Goal: Task Accomplishment & Management: Complete application form

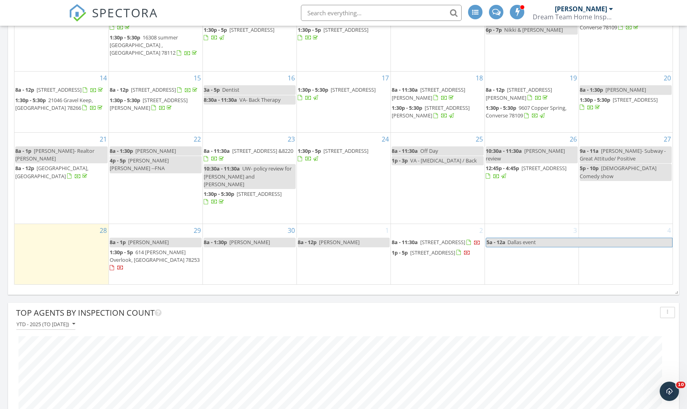
scroll to position [212, 0]
click at [367, 14] on input "text" at bounding box center [381, 13] width 161 height 16
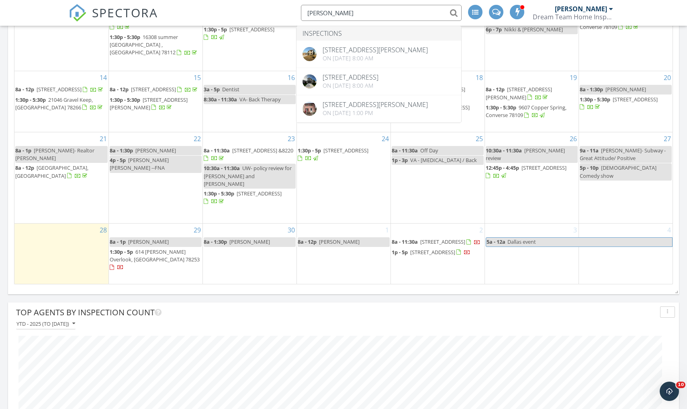
type input "Jeffrey"
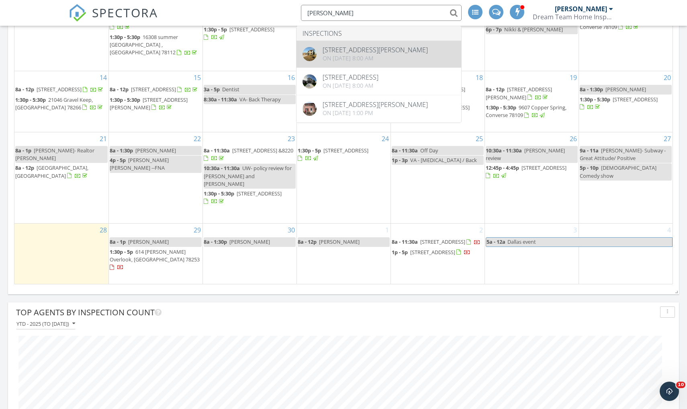
drag, startPoint x: 367, startPoint y: 14, endPoint x: 368, endPoint y: 48, distance: 33.8
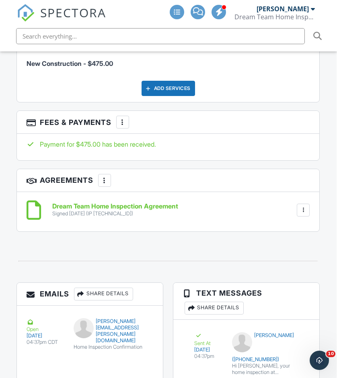
scroll to position [1191, 0]
click at [73, 12] on span "SPECTORA" at bounding box center [73, 12] width 66 height 17
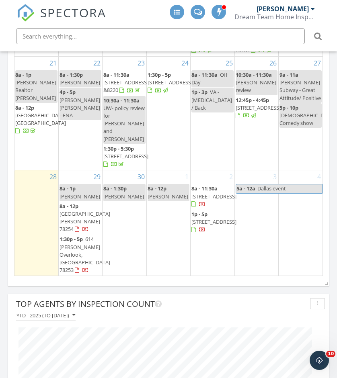
scroll to position [114, 0]
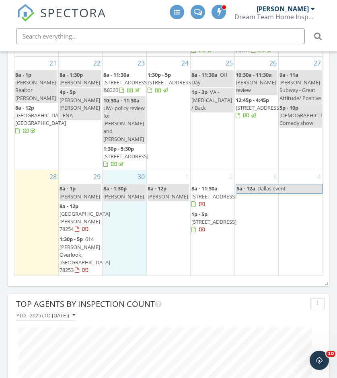
click at [116, 223] on div "30 8a - 1:30p Stephanie campa" at bounding box center [124, 223] width 43 height 106
click at [116, 220] on div at bounding box center [124, 223] width 43 height 106
click at [154, 231] on div "1 8a - 12p Julitte Laporte" at bounding box center [168, 223] width 43 height 106
click at [126, 228] on div "30 8a - 1:30p Stephanie campa" at bounding box center [124, 223] width 43 height 106
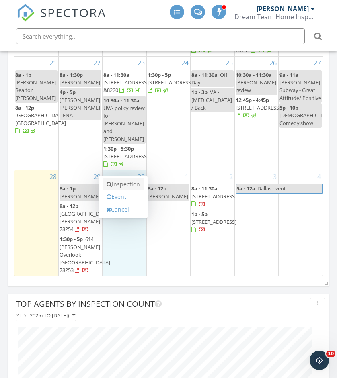
click at [124, 191] on link "Inspection" at bounding box center [123, 184] width 41 height 13
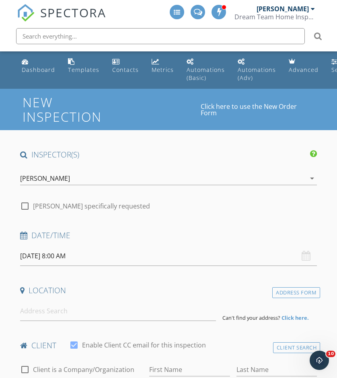
click at [69, 246] on input "09/30/2025 8:00 AM" at bounding box center [168, 256] width 297 height 20
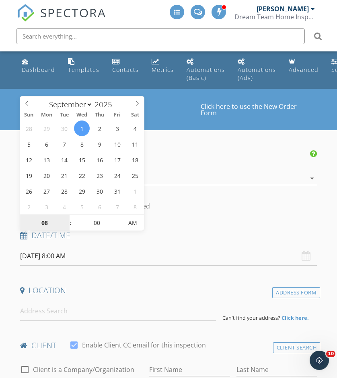
select select "9"
type input "10/01/2025 8:00 AM"
type input "09"
type input "10/01/2025 9:00 AM"
click at [66, 218] on span at bounding box center [67, 219] width 6 height 8
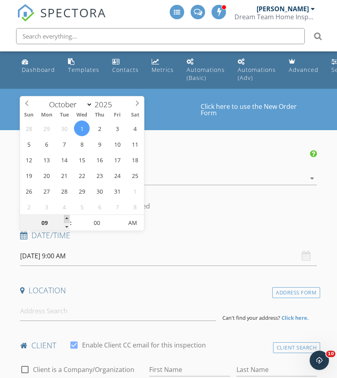
type input "10"
type input "10/01/2025 10:00 AM"
click at [66, 218] on span at bounding box center [67, 219] width 6 height 8
type input "11"
type input "10/01/2025 11:00 AM"
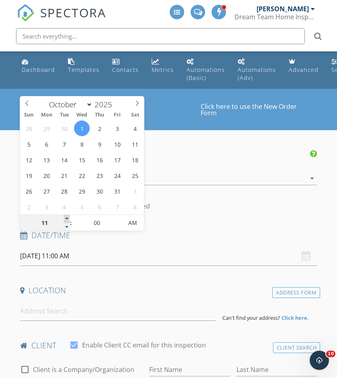
click at [66, 218] on span at bounding box center [67, 219] width 6 height 8
type input "12"
type input "10/01/2025 12:00 PM"
click at [66, 218] on span at bounding box center [67, 219] width 6 height 8
type input "01"
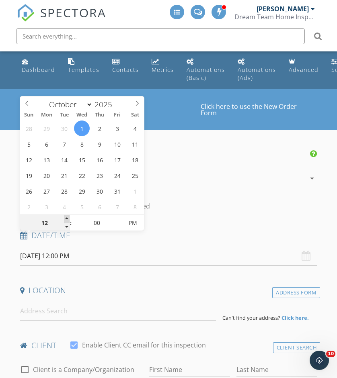
type input "10/01/2025 1:00 PM"
click at [66, 218] on span at bounding box center [67, 219] width 6 height 8
type input "05"
type input "10/01/2025 1:05 PM"
click at [118, 217] on span at bounding box center [119, 219] width 6 height 8
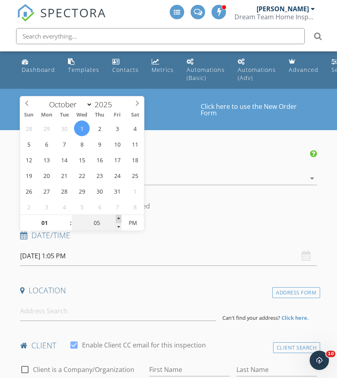
type input "10"
type input "10/01/2025 1:10 PM"
click at [118, 217] on span at bounding box center [119, 219] width 6 height 8
type input "15"
type input "10/01/2025 1:15 PM"
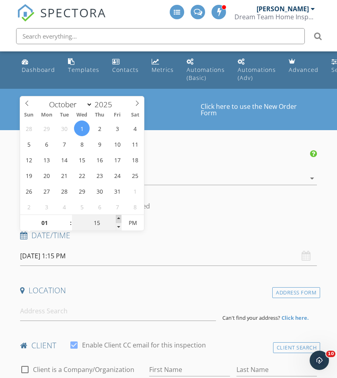
click at [118, 217] on span at bounding box center [119, 219] width 6 height 8
type input "20"
type input "10/01/2025 1:20 PM"
click at [118, 217] on span at bounding box center [119, 219] width 6 height 8
type input "25"
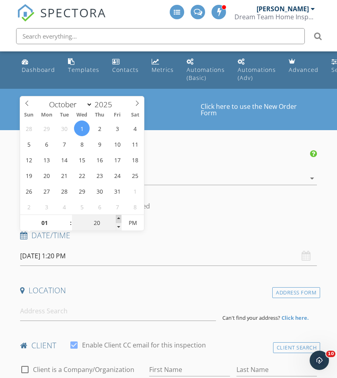
type input "10/01/2025 1:25 PM"
click at [118, 217] on span at bounding box center [119, 219] width 6 height 8
type input "30"
type input "10/01/2025 1:30 PM"
click at [118, 217] on span at bounding box center [119, 219] width 6 height 8
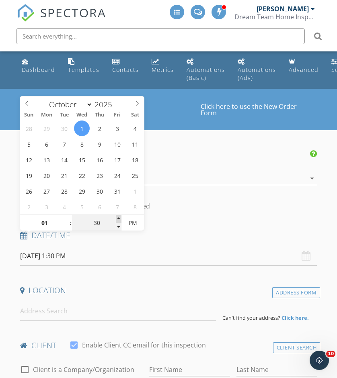
type input "35"
type input "10/01/2025 1:35 PM"
click at [118, 217] on span at bounding box center [119, 219] width 6 height 8
type input "30"
type input "[DATE] 1:30 PM"
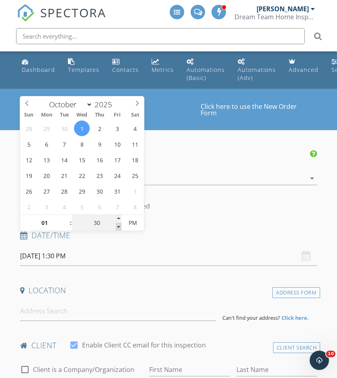
click at [119, 228] on span at bounding box center [119, 227] width 6 height 8
click at [39, 301] on input at bounding box center [118, 311] width 196 height 20
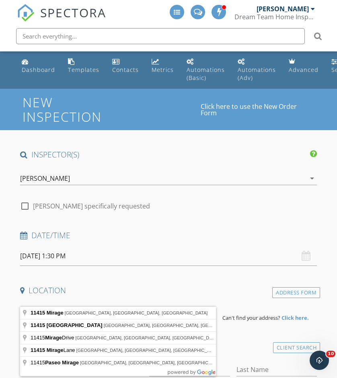
scroll to position [0, 4]
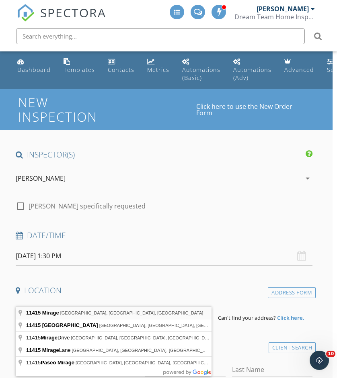
type input "11415 Mirage, San Antonio, TX, USA"
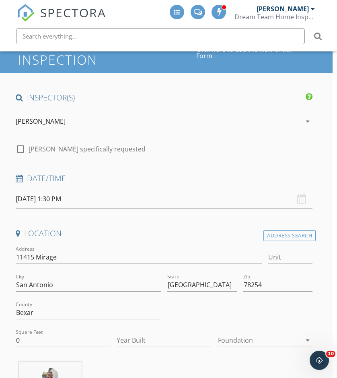
scroll to position [59, 4]
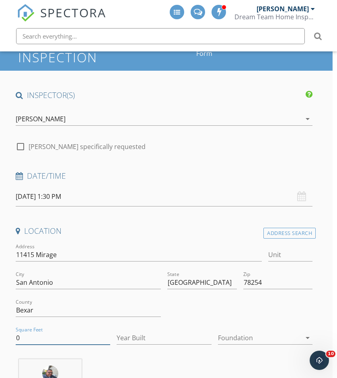
click at [53, 332] on input "0" at bounding box center [63, 338] width 94 height 13
click at [43, 332] on input "Square Feet" at bounding box center [63, 338] width 94 height 13
type input "3067"
click at [131, 332] on input "Year Built" at bounding box center [164, 338] width 94 height 13
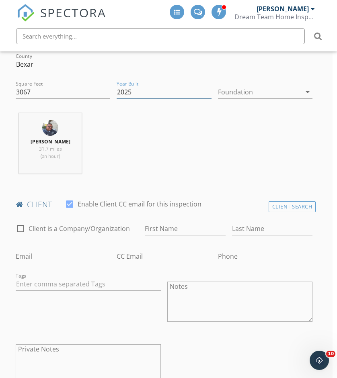
scroll to position [311, 4]
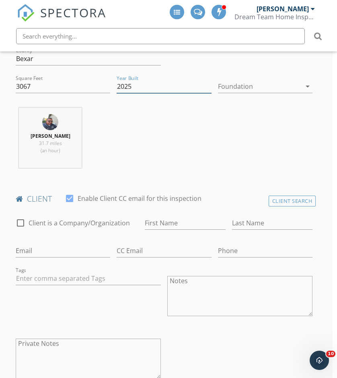
type input "2025"
type input "[PERSON_NAME]"
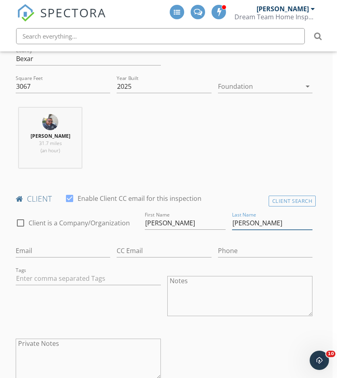
type input "[PERSON_NAME]"
click at [67, 244] on input "Email" at bounding box center [63, 250] width 94 height 13
paste input "johnsondominique010@gmail.com"
type input "johnsondominique010@gmail.com"
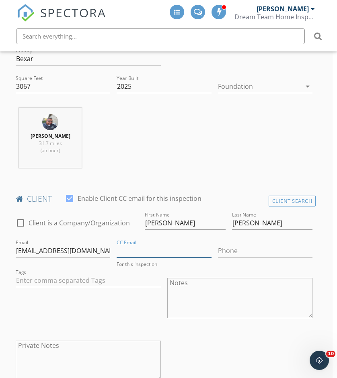
click at [131, 244] on input "CC Email" at bounding box center [164, 250] width 94 height 13
paste input "(706) 619-9103"
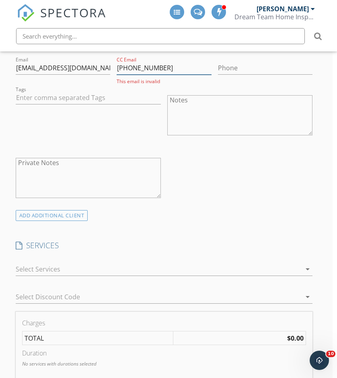
scroll to position [515, 4]
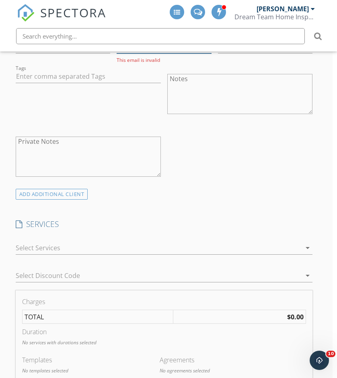
type input "(706) 619-9103"
click at [111, 242] on div at bounding box center [158, 248] width 285 height 13
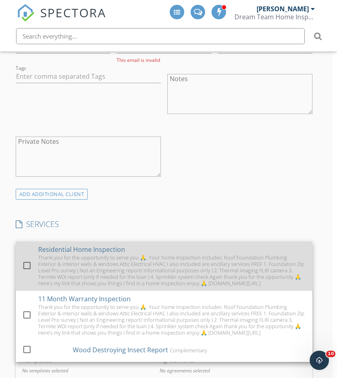
click at [70, 254] on div "Thank you for the opportunity to serve you 🙏. Your home inspection includes: Ro…" at bounding box center [172, 270] width 268 height 32
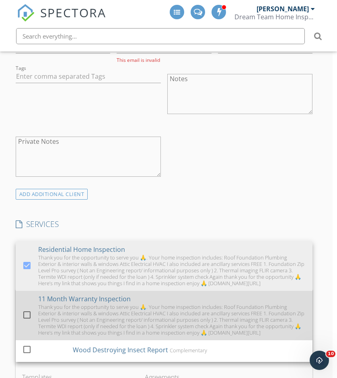
scroll to position [0, 0]
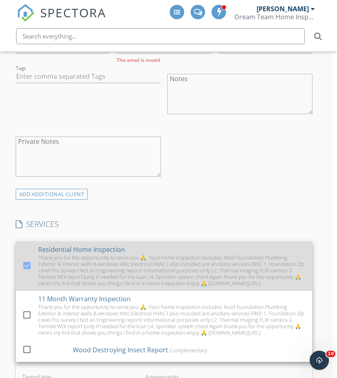
click at [69, 258] on div "Thank you for the opportunity to serve you 🙏. Your home inspection includes: Ro…" at bounding box center [172, 270] width 268 height 32
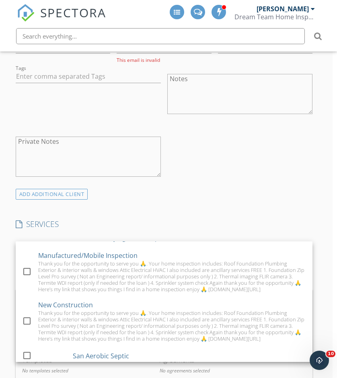
scroll to position [113, 0]
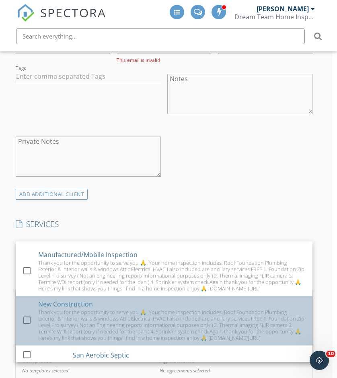
click at [66, 309] on div "Thank you for the opportunity to serve you 🙏. Your home inspection includes: Ro…" at bounding box center [172, 325] width 268 height 32
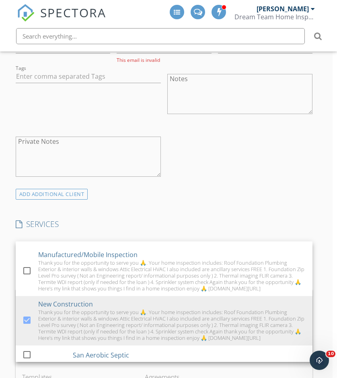
click at [119, 357] on div "4 hrs" at bounding box center [164, 363] width 284 height 13
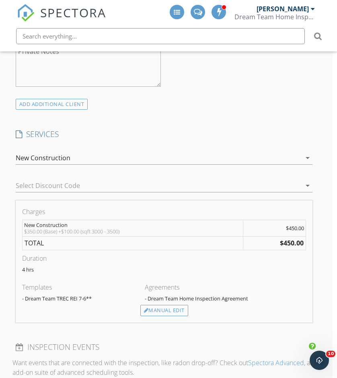
scroll to position [615, 4]
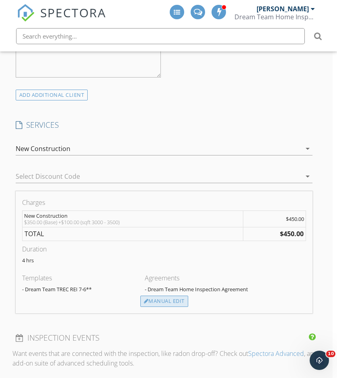
click at [160, 296] on div "Manual Edit" at bounding box center [164, 301] width 48 height 11
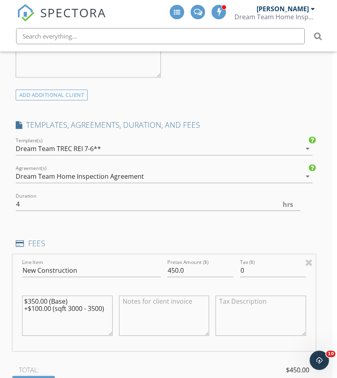
drag, startPoint x: 105, startPoint y: 291, endPoint x: 1, endPoint y: 271, distance: 106.4
click at [1, 271] on div "New Inspection Click here to use the New Order Form INSPECTOR(S) check_box RAFA…" at bounding box center [164, 313] width 337 height 1679
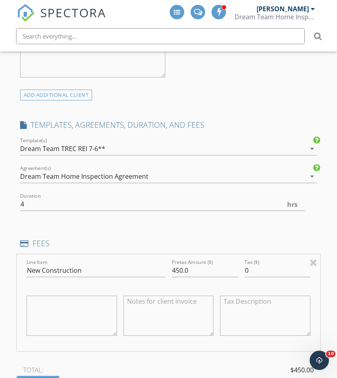
click at [44, 296] on textarea at bounding box center [72, 316] width 90 height 40
paste textarea "Dream Team Invoice Thank you for the opportunity to serve you 🙏. Your home insp…"
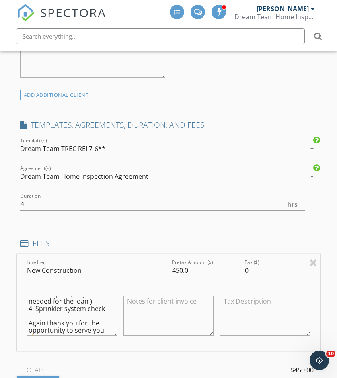
type textarea "Dream Team Invoice Thank you for the opportunity to serve you 🙏. Your home insp…"
drag, startPoint x: 192, startPoint y: 256, endPoint x: 139, endPoint y: 252, distance: 52.8
click at [139, 254] on div "Line Item New Construction Pretax Amount ($) 450.0 Tax ($) 0 Dream Team Invoice…" at bounding box center [168, 302] width 303 height 97
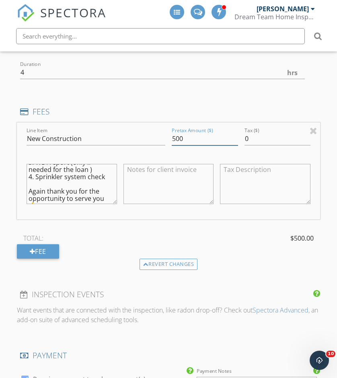
scroll to position [751, 0]
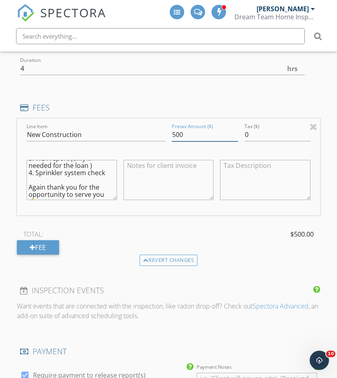
type input "500"
click at [233, 228] on div "TOTAL: $500.00" at bounding box center [168, 234] width 303 height 12
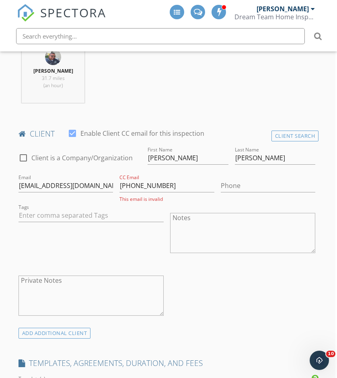
scroll to position [370, 2]
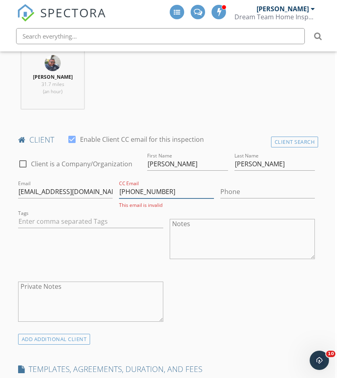
drag, startPoint x: 168, startPoint y: 177, endPoint x: 117, endPoint y: 179, distance: 50.7
click at [117, 179] on div "CC Email (706) 619-9103 This email is invalid" at bounding box center [166, 194] width 101 height 30
paste input "706-619-9103"
type input "706-619-9103"
drag, startPoint x: 170, startPoint y: 175, endPoint x: 105, endPoint y: 170, distance: 65.3
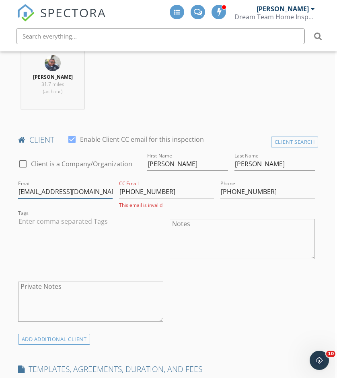
click at [105, 170] on div "check_box_outline_blank Client is a Company/Organization First Name Dominque La…" at bounding box center [166, 242] width 303 height 183
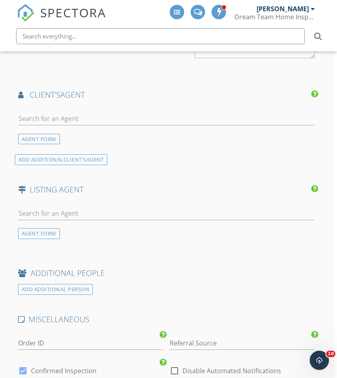
scroll to position [1106, 2]
type input "johnsondominique010@gmail.co"
click at [91, 112] on input "text" at bounding box center [166, 118] width 297 height 13
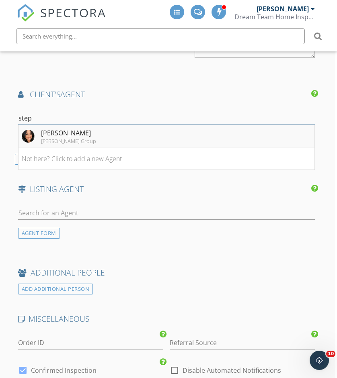
type input "step"
click at [79, 138] on div "[PERSON_NAME] Group" at bounding box center [68, 141] width 55 height 6
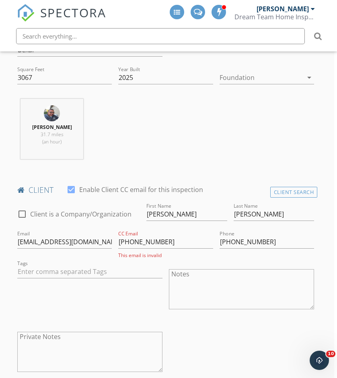
scroll to position [319, 3]
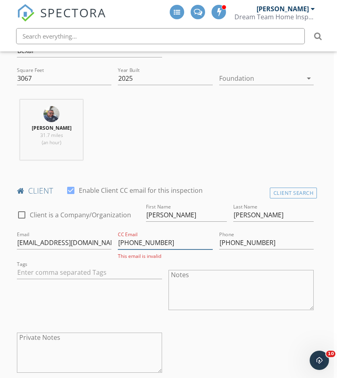
drag, startPoint x: 168, startPoint y: 228, endPoint x: 114, endPoint y: 225, distance: 54.0
click at [114, 225] on div "check_box_outline_blank Client is a Company/Organization First Name Dominque La…" at bounding box center [165, 293] width 303 height 183
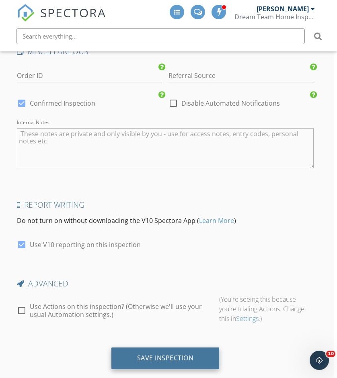
scroll to position [1495, 3]
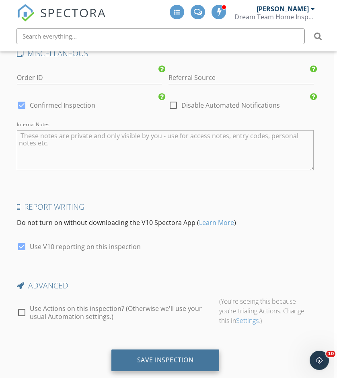
click at [144, 356] on div "Save Inspection" at bounding box center [165, 360] width 57 height 8
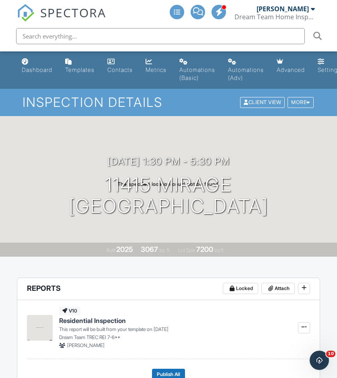
click at [83, 14] on span "SPECTORA" at bounding box center [73, 12] width 66 height 17
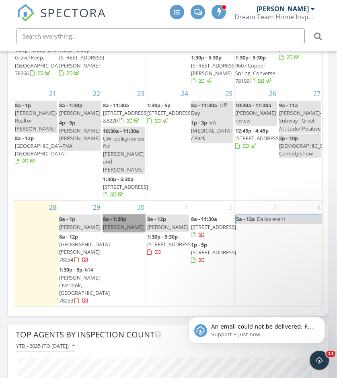
click at [123, 232] on link "8a - 1:30p Stephanie campa" at bounding box center [124, 223] width 42 height 17
click at [122, 273] on div at bounding box center [168, 189] width 337 height 378
click at [124, 278] on div "30 8a - 1:30p Stephanie campa" at bounding box center [123, 254] width 43 height 106
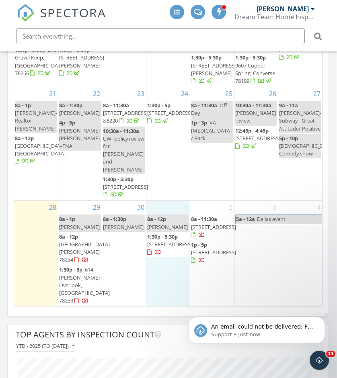
click at [183, 297] on div "1 8a - 12p Julitte Laporte 1:30p - 5:30p 11415 Mirage, San Antonio 78254" at bounding box center [167, 254] width 43 height 106
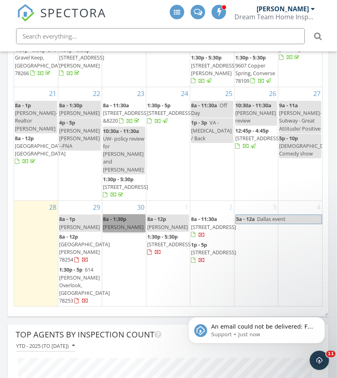
click at [126, 232] on link "8a - 1:30p Stephanie campa" at bounding box center [124, 223] width 42 height 17
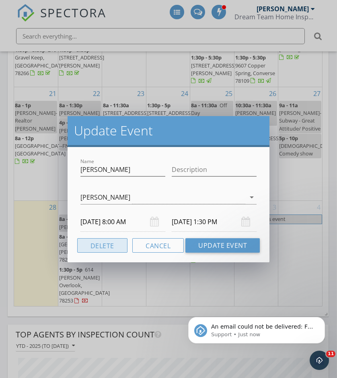
click at [111, 246] on button "Delete" at bounding box center [102, 245] width 50 height 14
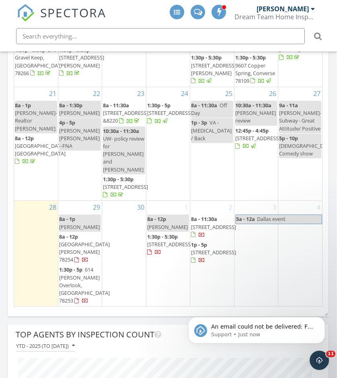
click at [170, 231] on div "8a - 12p Julitte Laporte" at bounding box center [168, 222] width 42 height 15
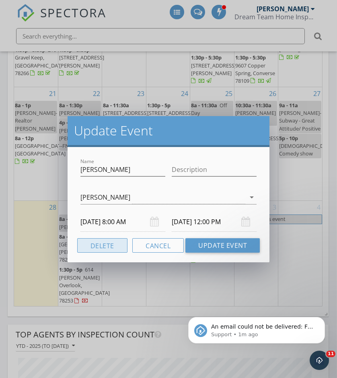
click at [114, 245] on button "Delete" at bounding box center [102, 245] width 50 height 14
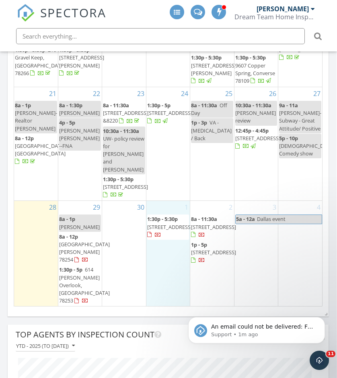
click at [169, 265] on div "1 1:30p - 5:30p 11415 Mirage, San Antonio 78254" at bounding box center [167, 254] width 43 height 106
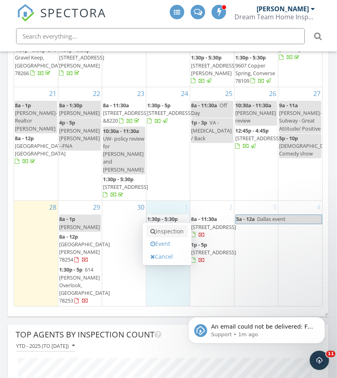
click at [169, 238] on link "Inspection" at bounding box center [166, 231] width 41 height 13
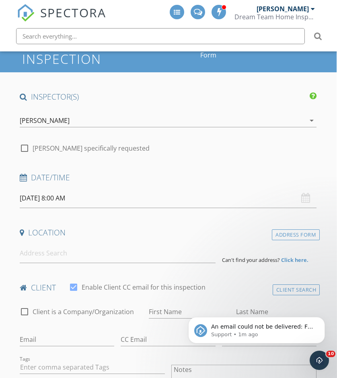
scroll to position [58, 1]
click at [51, 244] on input at bounding box center [117, 254] width 196 height 20
click at [69, 244] on input at bounding box center [117, 254] width 196 height 20
paste input "[STREET_ADDRESS]"
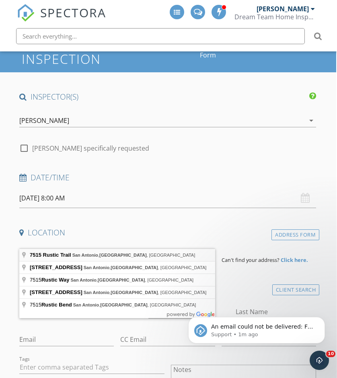
type input "[STREET_ADDRESS]"
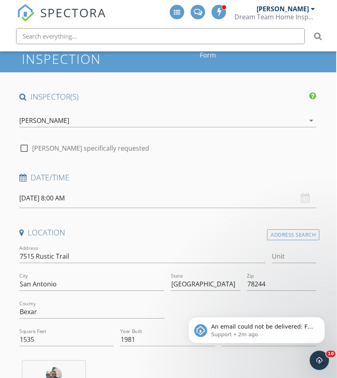
click at [234, 302] on html "An email could not be delivered: For more information, view Why emails don't ge…" at bounding box center [256, 328] width 161 height 56
click at [322, 320] on icon "Dismiss notification" at bounding box center [322, 319] width 4 height 4
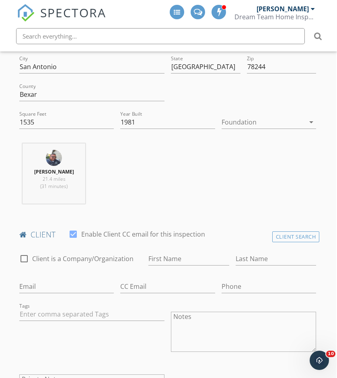
scroll to position [304, 1]
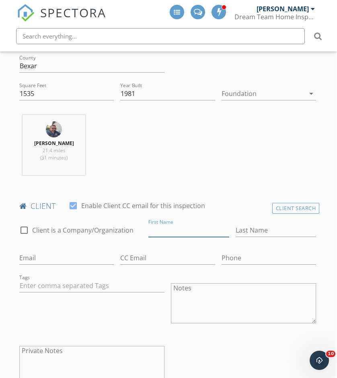
type input "h"
type input "Hunter"
type input "[PERSON_NAME]"
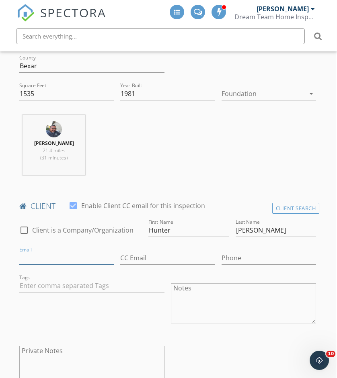
click at [29, 252] on input "Email" at bounding box center [66, 258] width 94 height 13
paste input "[EMAIL_ADDRESS][DOMAIN_NAME]"
type input "[EMAIL_ADDRESS][DOMAIN_NAME]"
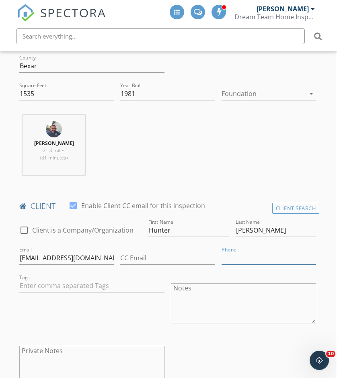
click at [237, 252] on input "Phone" at bounding box center [268, 258] width 94 height 13
paste input "[PHONE_NUMBER]"
type input "[PHONE_NUMBER]"
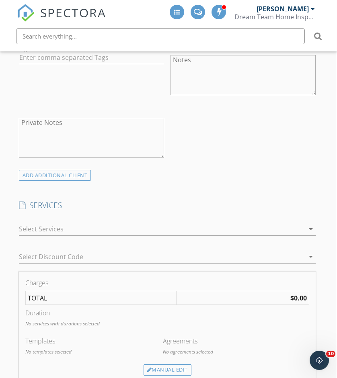
scroll to position [533, 1]
click at [80, 222] on div at bounding box center [161, 228] width 285 height 13
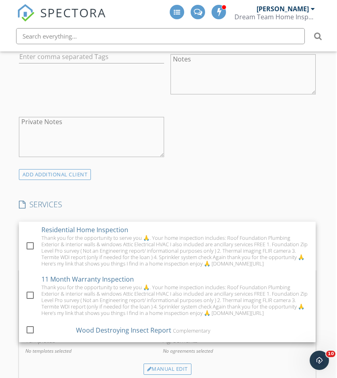
click at [223, 147] on div "check_box_outline_blank Client is a Company/Organization First Name Hunter Last…" at bounding box center [167, 78] width 303 height 181
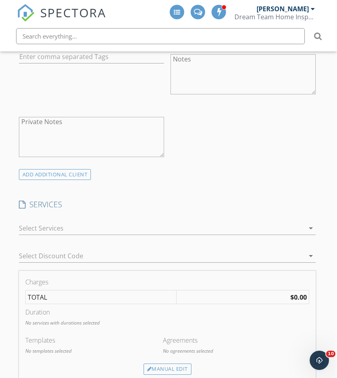
click at [96, 222] on div at bounding box center [161, 228] width 285 height 13
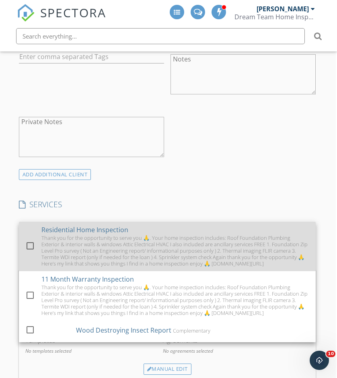
scroll to position [0, 0]
click at [157, 235] on div "Thank you for the opportunity to serve you 🙏. Your home inspection includes: Ro…" at bounding box center [175, 251] width 268 height 32
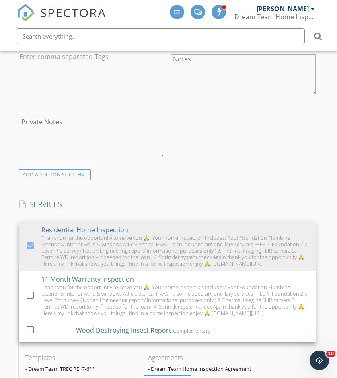
click at [215, 353] on div "Agreements - Dream Team Home Inspection Agreement" at bounding box center [228, 364] width 161 height 23
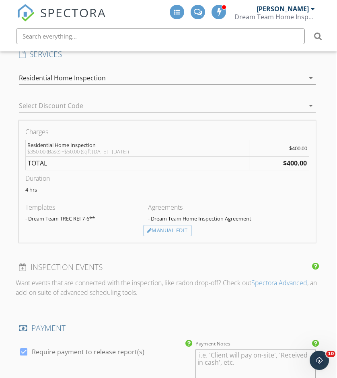
scroll to position [684, 1]
click at [176, 224] on div "Manual Edit" at bounding box center [168, 229] width 48 height 11
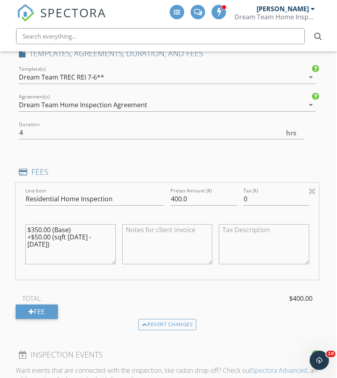
drag, startPoint x: 107, startPoint y: 220, endPoint x: 14, endPoint y: 213, distance: 93.2
click at [14, 212] on div "New Inspection Click here to use the New Order Form INSPECTOR(S) check_box RAFA…" at bounding box center [167, 243] width 337 height 1677
click at [33, 224] on textarea at bounding box center [70, 244] width 90 height 40
paste textarea "Dream Team Invoice Thank you for the opportunity to serve you 🙏. Your home insp…"
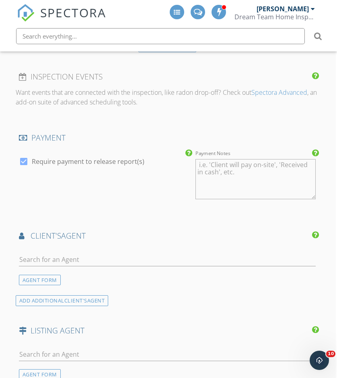
scroll to position [973, 1]
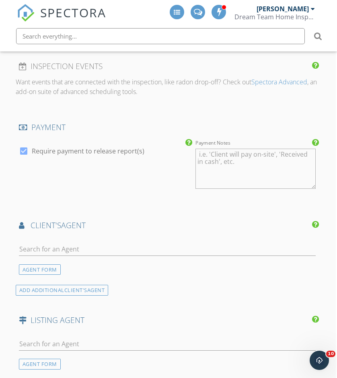
type textarea "Dream Team Invoice Thank you for the opportunity to serve you 🙏. Your home insp…"
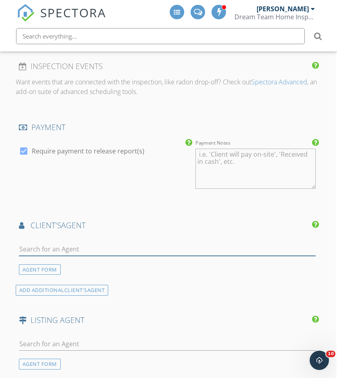
click at [81, 243] on input "text" at bounding box center [167, 249] width 297 height 13
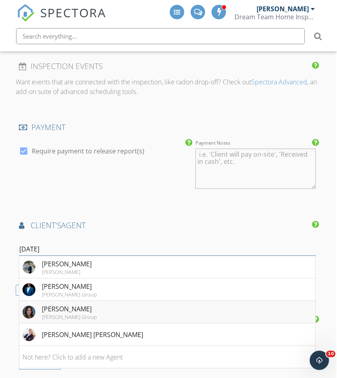
type input "jul"
click at [185, 301] on li "Juliette LaPorte Levi Rodgers Group" at bounding box center [167, 312] width 296 height 23
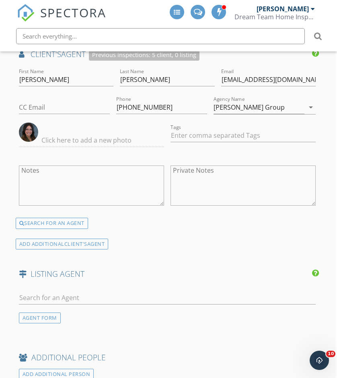
scroll to position [1144, 1]
click at [49, 291] on input "text" at bounding box center [167, 297] width 297 height 13
click at [63, 291] on input "text" at bounding box center [167, 297] width 297 height 13
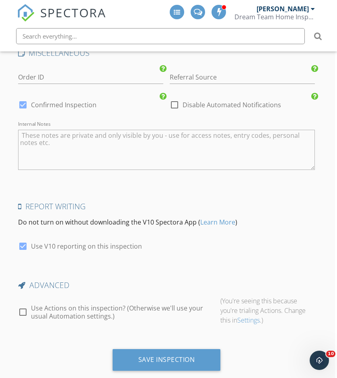
scroll to position [1495, 2]
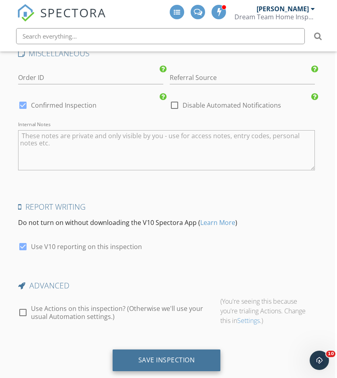
click at [150, 356] on div "Save Inspection" at bounding box center [166, 360] width 57 height 8
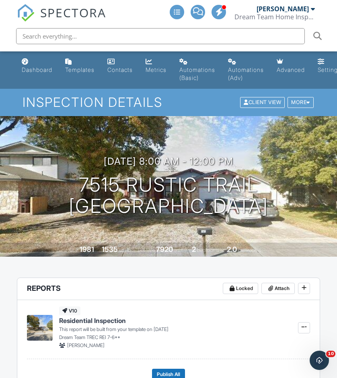
click at [92, 16] on span "SPECTORA" at bounding box center [73, 12] width 66 height 17
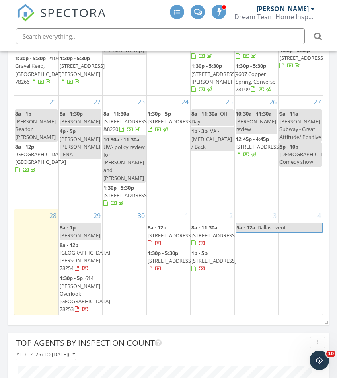
scroll to position [230, 0]
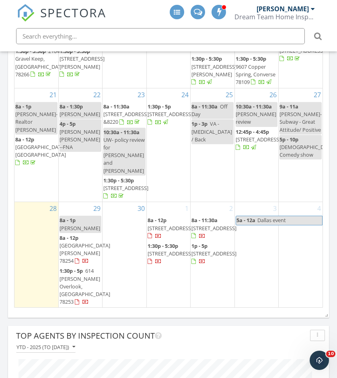
click at [109, 250] on div "30" at bounding box center [124, 255] width 43 height 106
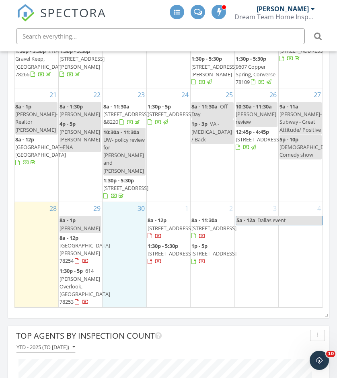
drag, startPoint x: 109, startPoint y: 250, endPoint x: 111, endPoint y: 235, distance: 15.0
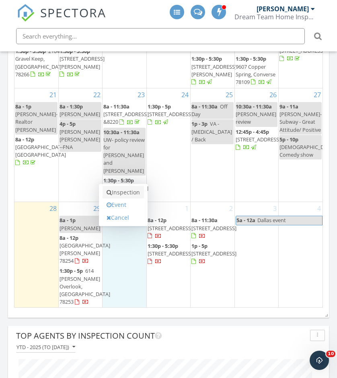
click at [124, 199] on link "Inspection" at bounding box center [123, 192] width 41 height 13
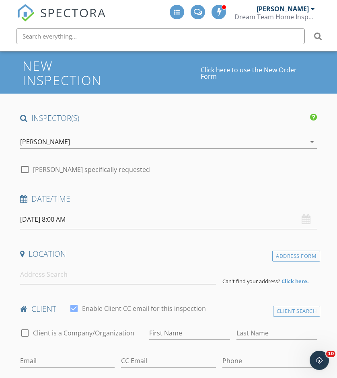
scroll to position [55, 0]
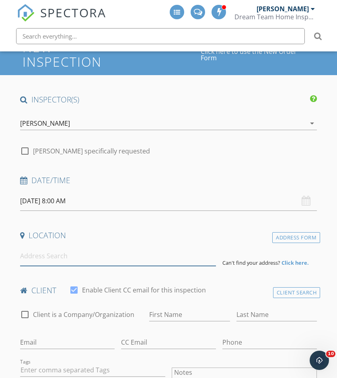
click at [75, 246] on input at bounding box center [118, 256] width 196 height 20
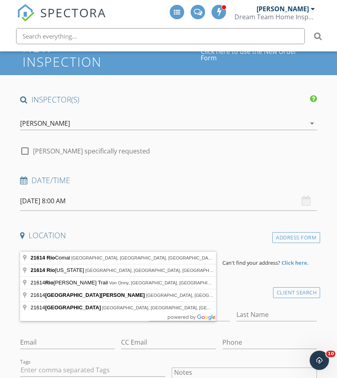
type input "[GEOGRAPHIC_DATA], [GEOGRAPHIC_DATA], [GEOGRAPHIC_DATA], [GEOGRAPHIC_DATA]"
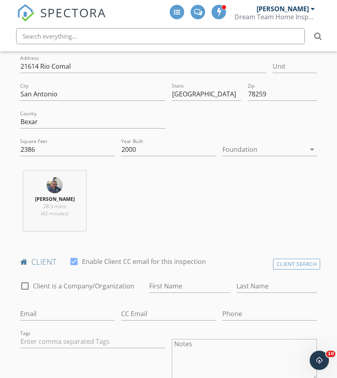
scroll to position [280, 0]
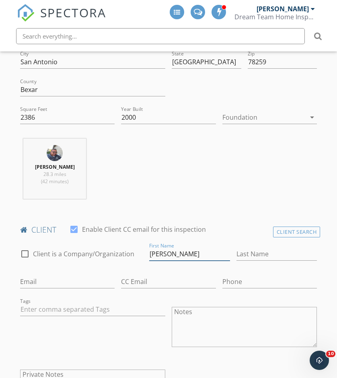
type input "[PERSON_NAME]"
paste input "[EMAIL_ADDRESS][DOMAIN_NAME]"
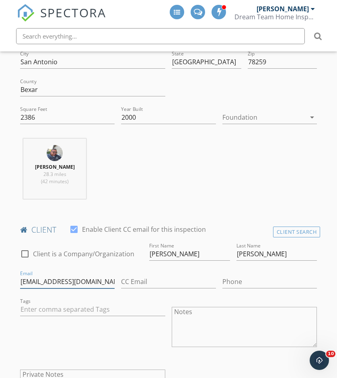
type input "casillasr74@icloud.com"
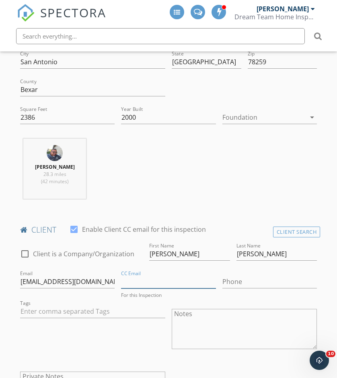
paste input "[PHONE_NUMBER]"
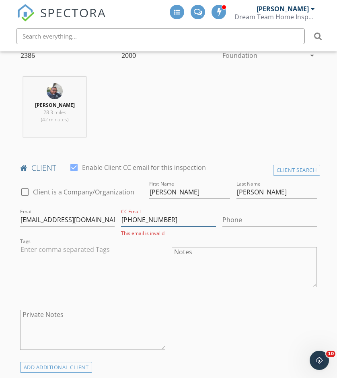
scroll to position [343, 0]
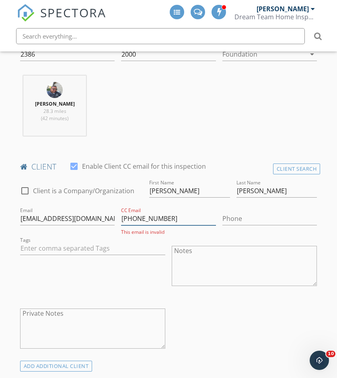
type input "[PHONE_NUMBER]"
paste input "[PHONE_NUMBER]"
type input "[PHONE_NUMBER]"
drag, startPoint x: 168, startPoint y: 205, endPoint x: 110, endPoint y: 205, distance: 58.3
click at [110, 205] on div "check_box_outline_blank Client is a Company/Organization First Name Roland Last…" at bounding box center [168, 269] width 303 height 183
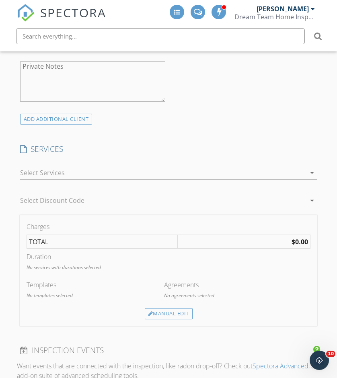
scroll to position [592, 0]
type input "[EMAIL_ADDRESS][DOMAIN_NAME]"
click at [115, 165] on div at bounding box center [162, 171] width 285 height 13
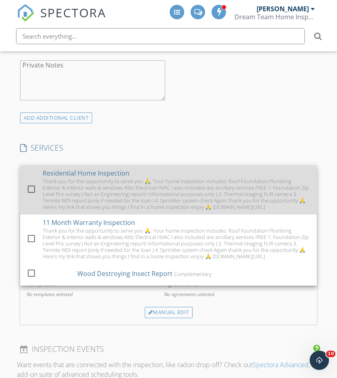
click at [97, 178] on div "Thank you for the opportunity to serve you 🙏. Your home inspection includes: Ro…" at bounding box center [177, 194] width 268 height 32
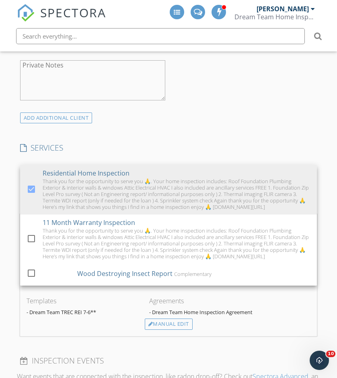
click at [103, 324] on div "INSPECTOR(S) check_box RAFAEL DIAZ PRIMARY RAFAEL DIAZ arrow_drop_down check_bo…" at bounding box center [168, 290] width 303 height 1464
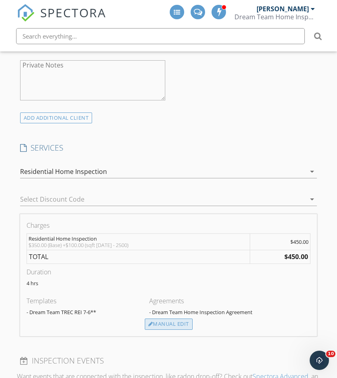
click at [171, 319] on div "Manual Edit" at bounding box center [169, 324] width 48 height 11
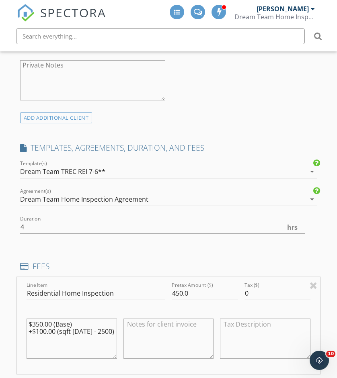
drag, startPoint x: 111, startPoint y: 315, endPoint x: 15, endPoint y: 308, distance: 96.3
click at [15, 308] on div "New Inspection Click here to use the New Order Form INSPECTOR(S) check_box RAFA…" at bounding box center [168, 336] width 337 height 1679
paste textarea "Dream Team Invoice Thank you for the opportunity to serve you 🙏. Your home insp…"
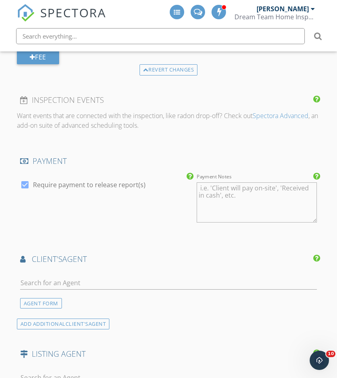
scroll to position [943, 0]
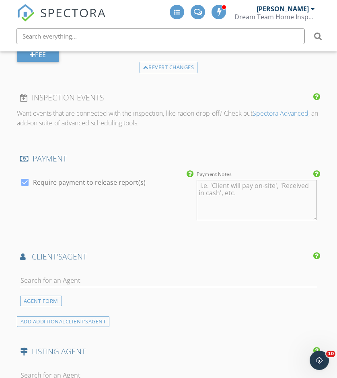
type textarea "Dream Team Invoice Thank you for the opportunity to serve you 🙏. Your home insp…"
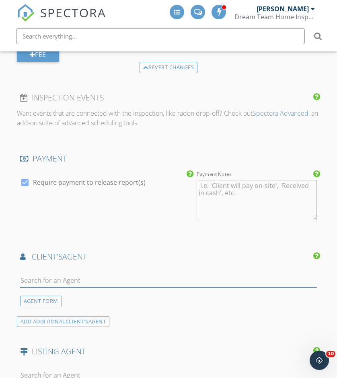
click at [103, 274] on input "text" at bounding box center [168, 280] width 297 height 13
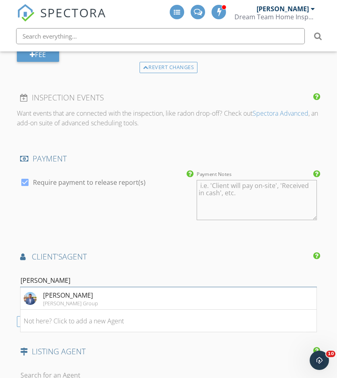
type input "[PERSON_NAME]"
drag, startPoint x: 332, startPoint y: 221, endPoint x: 98, endPoint y: 285, distance: 242.4
click at [98, 287] on li "Jose Olguin Levi Rodgers Group" at bounding box center [169, 298] width 296 height 23
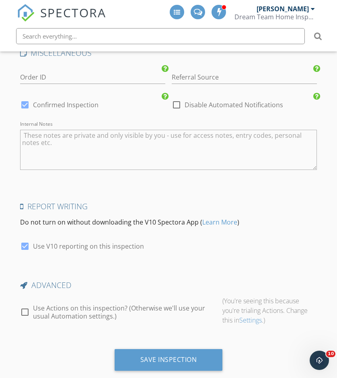
scroll to position [1497, 0]
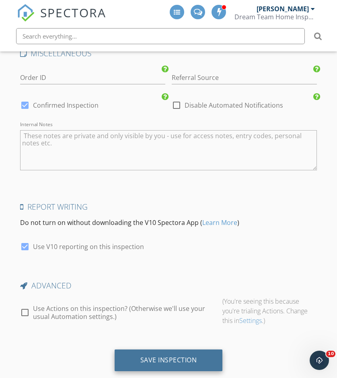
click at [166, 356] on div "Save Inspection" at bounding box center [168, 360] width 57 height 8
